Goal: Use online tool/utility: Use online tool/utility

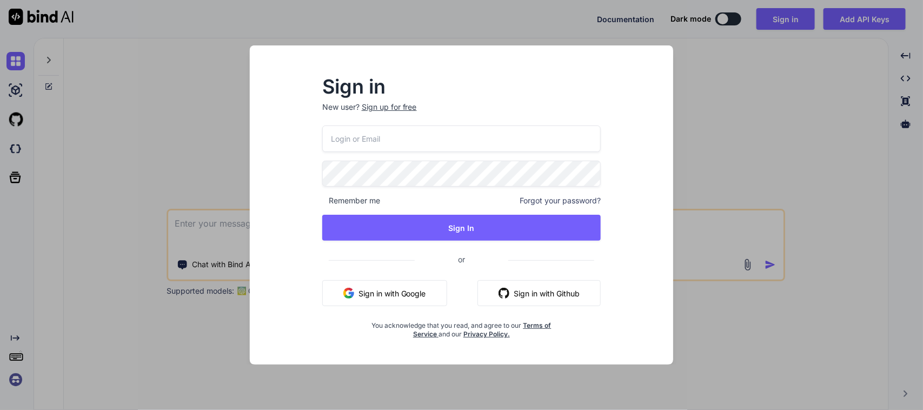
click at [432, 297] on button "Sign in with Google" at bounding box center [384, 293] width 125 height 26
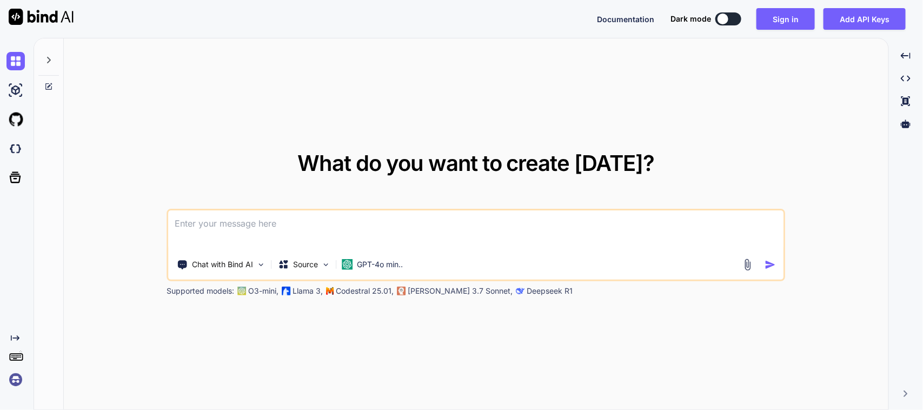
click at [406, 223] on textarea at bounding box center [476, 230] width 615 height 40
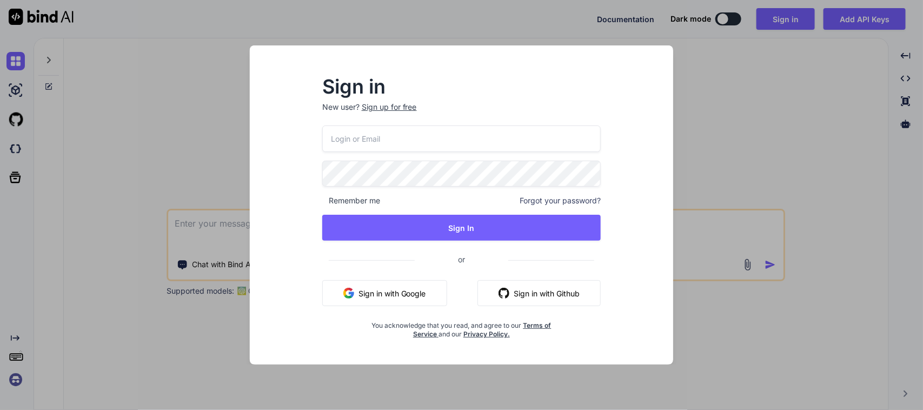
click at [423, 302] on button "Sign in with Google" at bounding box center [384, 293] width 125 height 26
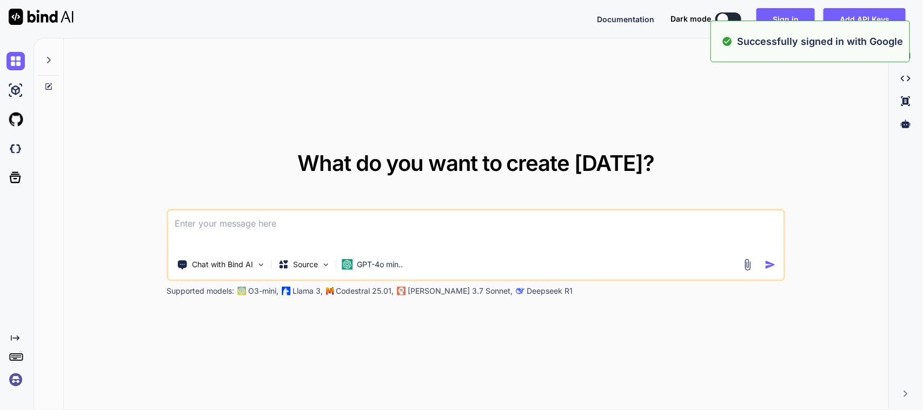
click at [223, 228] on textarea at bounding box center [476, 230] width 615 height 40
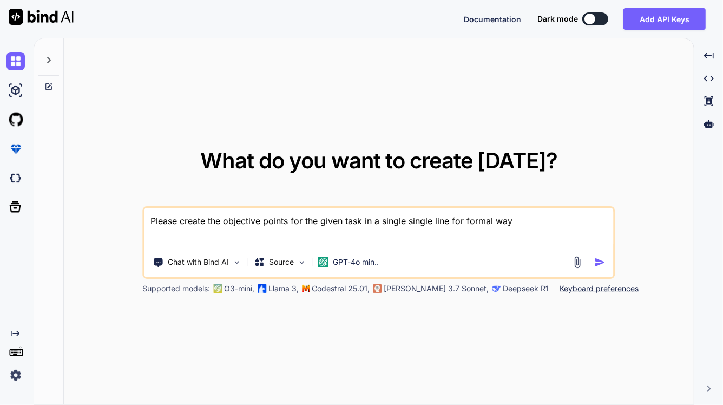
click at [171, 234] on textarea "Please create the objective points for the given task in a single single line f…" at bounding box center [378, 228] width 469 height 40
paste textarea "Work on to create custom button for Move inventory in non-serialized item locat…"
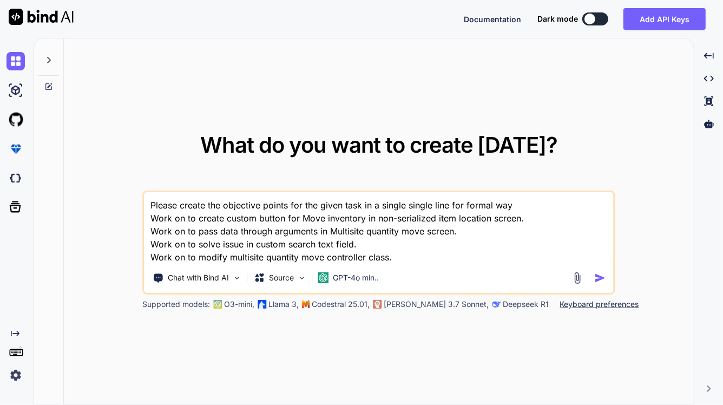
type textarea "Please create the objective points for the given task in a single single line f…"
click at [597, 279] on img "button" at bounding box center [599, 277] width 11 height 11
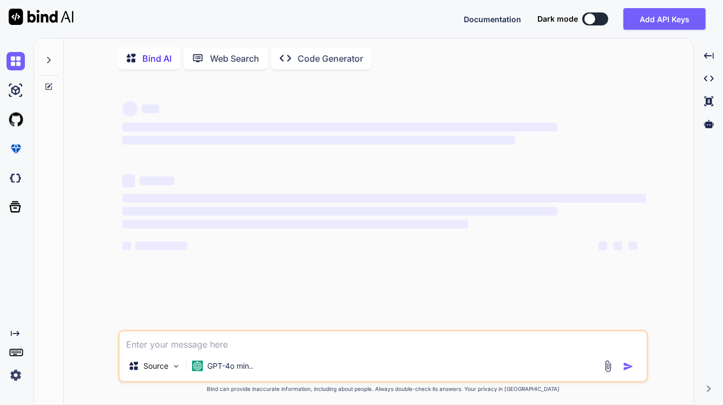
scroll to position [4, 0]
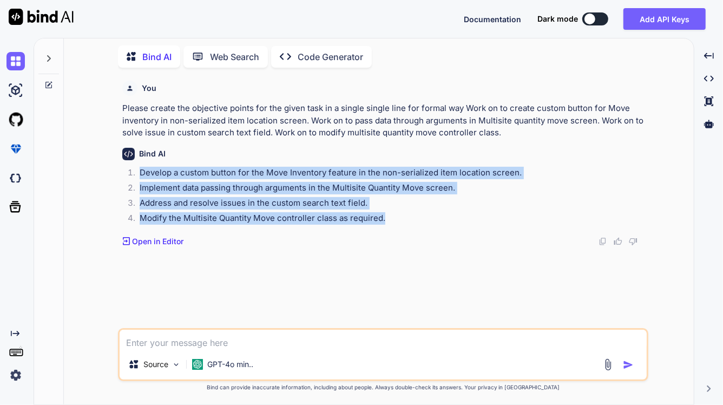
drag, startPoint x: 398, startPoint y: 217, endPoint x: 133, endPoint y: 171, distance: 269.0
click at [133, 171] on ol "Develop a custom button for the Move Inventory feature in the non-serialized it…" at bounding box center [384, 197] width 524 height 61
copy ol "Develop a custom button for the Move Inventory feature in the non-serialized it…"
